Goal: Check status: Check status

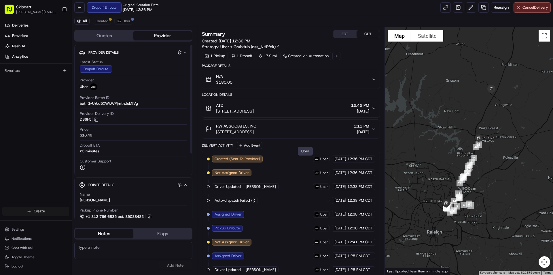
click at [386, 62] on div "All Created Uber Quotes Provider Provider Details Hidden ( 2 ) Latest Status Dr…" at bounding box center [312, 144] width 481 height 259
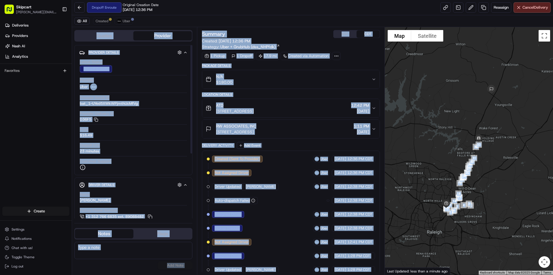
click at [179, 125] on div "Latest Status Dropoff Enroute Provider Uber Provider Batch ID bat_1-UYed5XWkWPj…" at bounding box center [133, 114] width 108 height 115
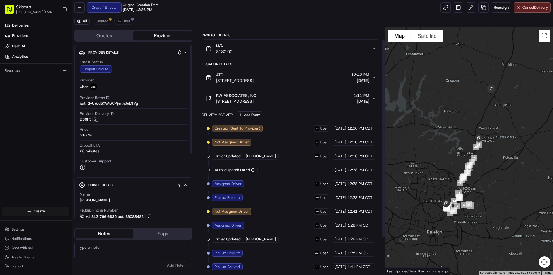
scroll to position [62, 0]
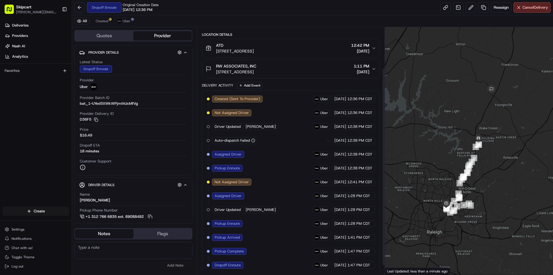
scroll to position [62, 0]
